Goal: Check status: Check status

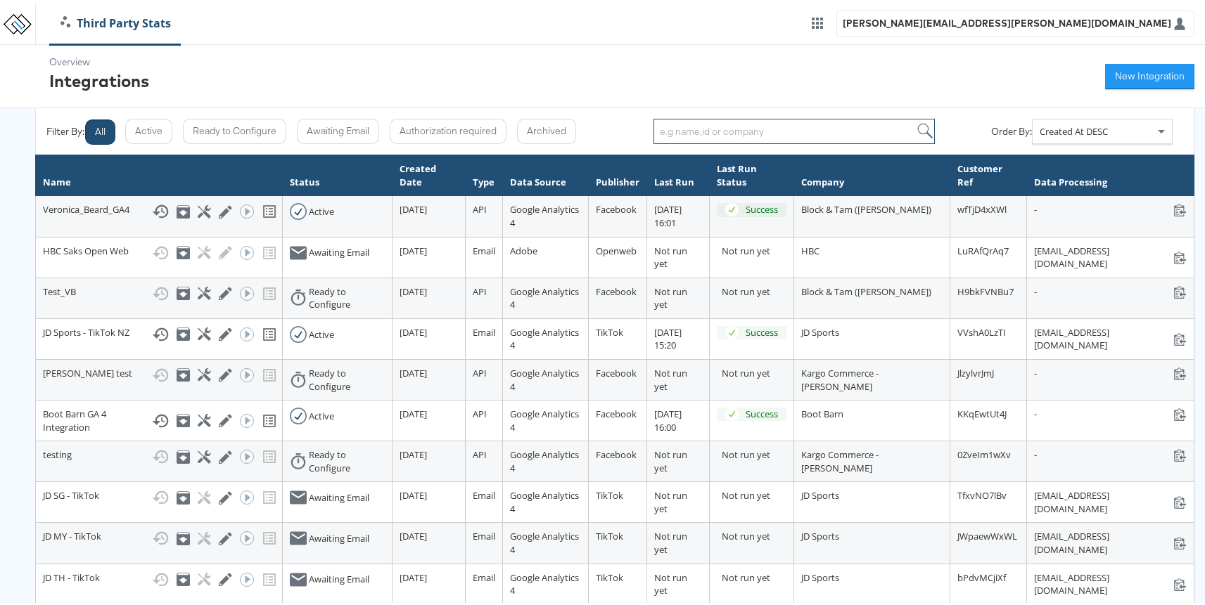
click at [783, 124] on input "search" at bounding box center [793, 128] width 281 height 25
type input "nei"
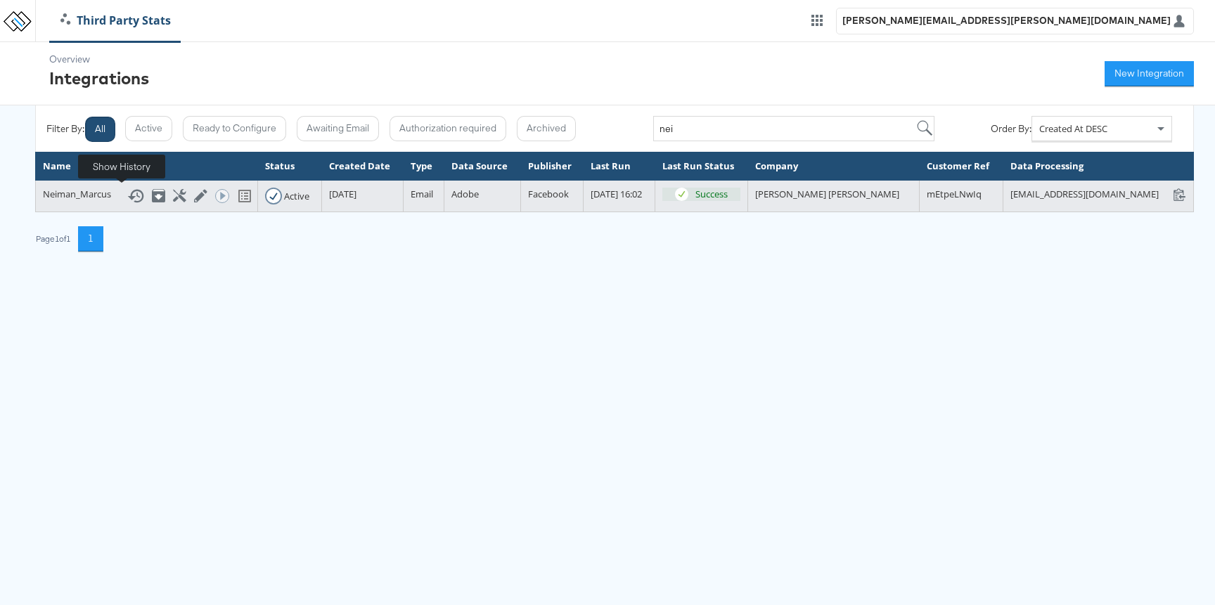
click at [128, 191] on icon at bounding box center [135, 196] width 17 height 17
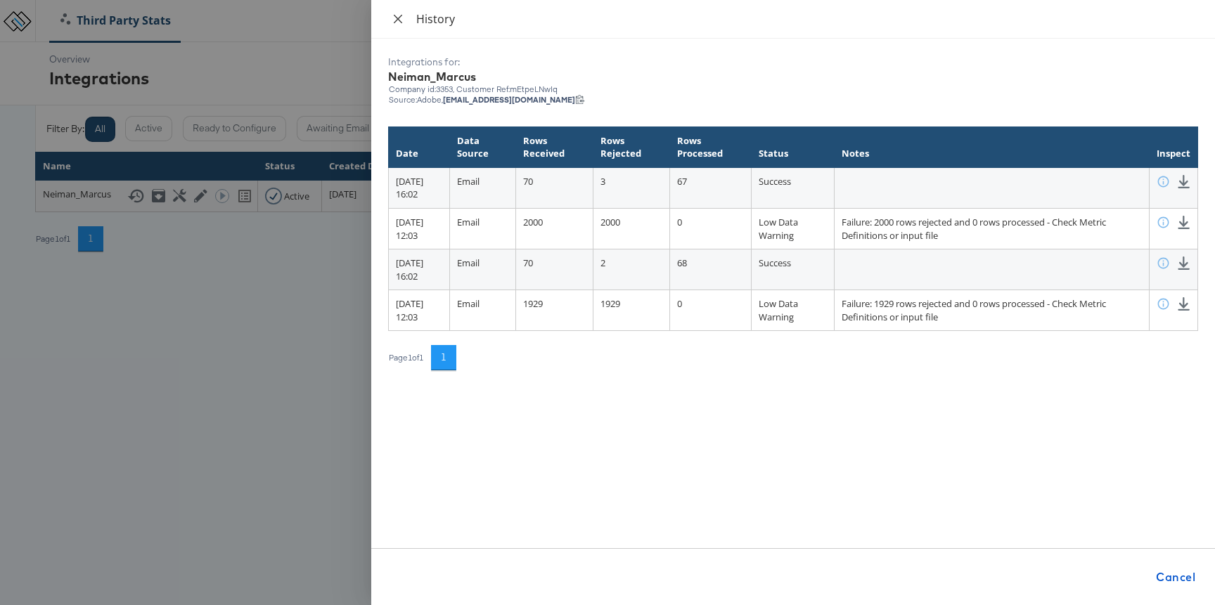
click at [399, 16] on icon "close" at bounding box center [397, 18] width 11 height 11
